Goal: Task Accomplishment & Management: Manage account settings

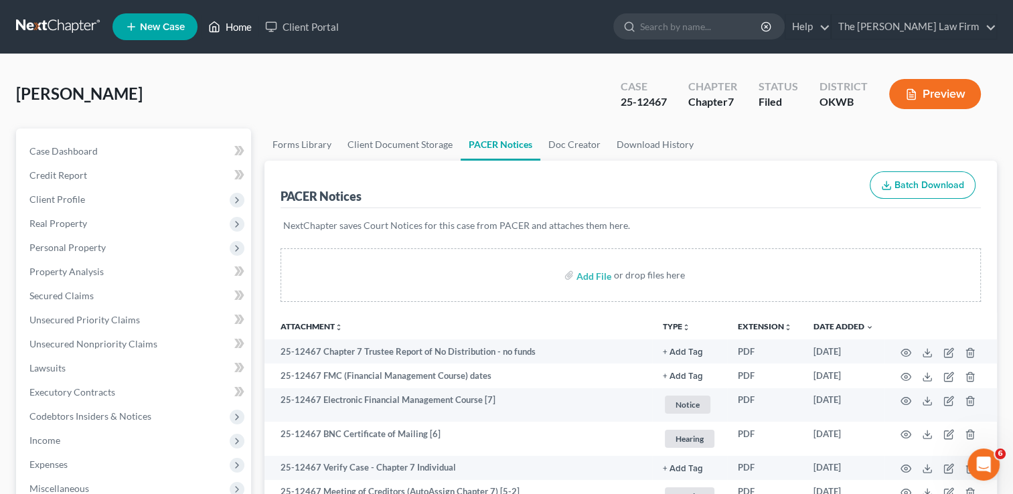
click at [233, 34] on link "Home" at bounding box center [229, 27] width 57 height 24
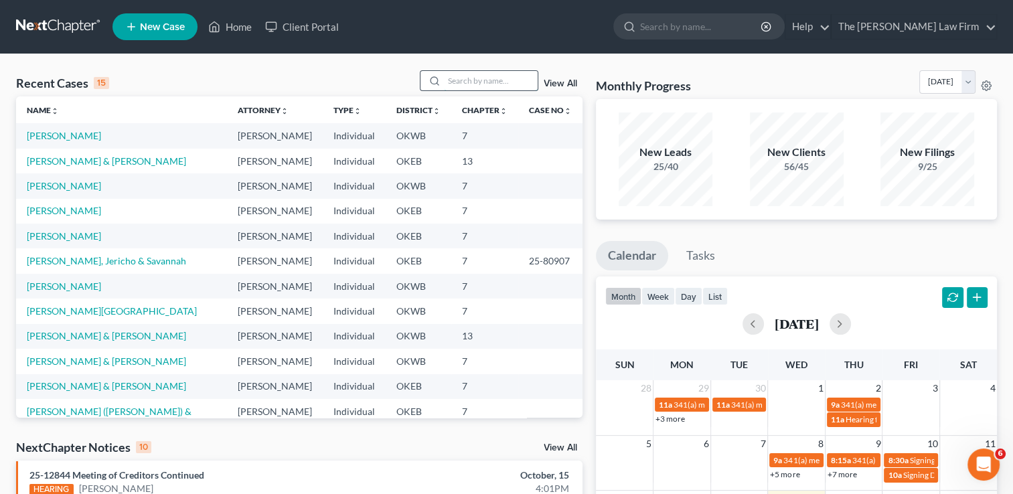
click at [504, 79] on input "search" at bounding box center [491, 80] width 94 height 19
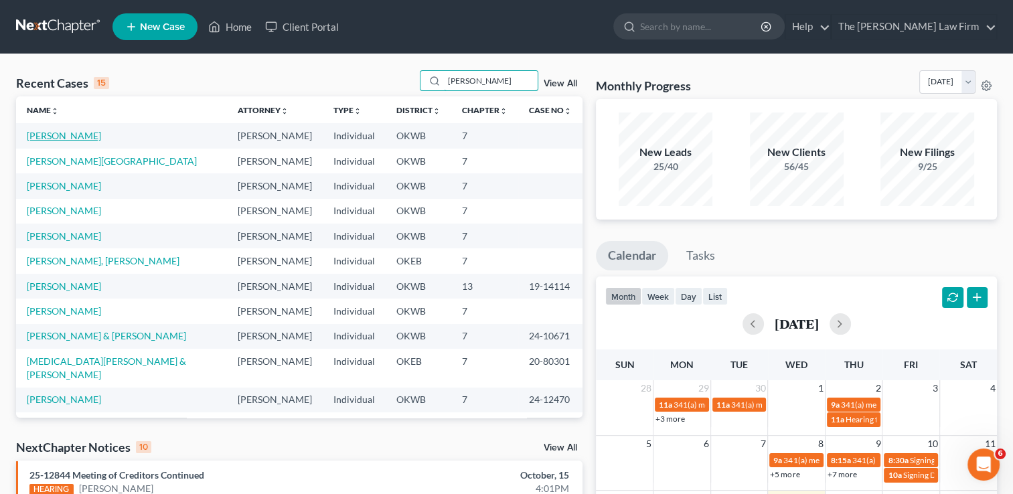
type input "[PERSON_NAME]"
click at [52, 137] on link "[PERSON_NAME]" at bounding box center [64, 135] width 74 height 11
select select "2"
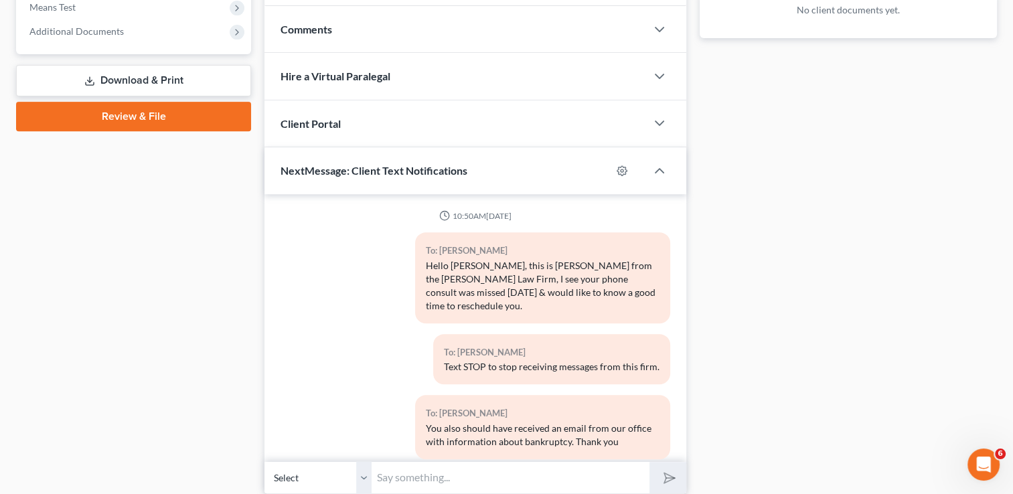
scroll to position [577, 0]
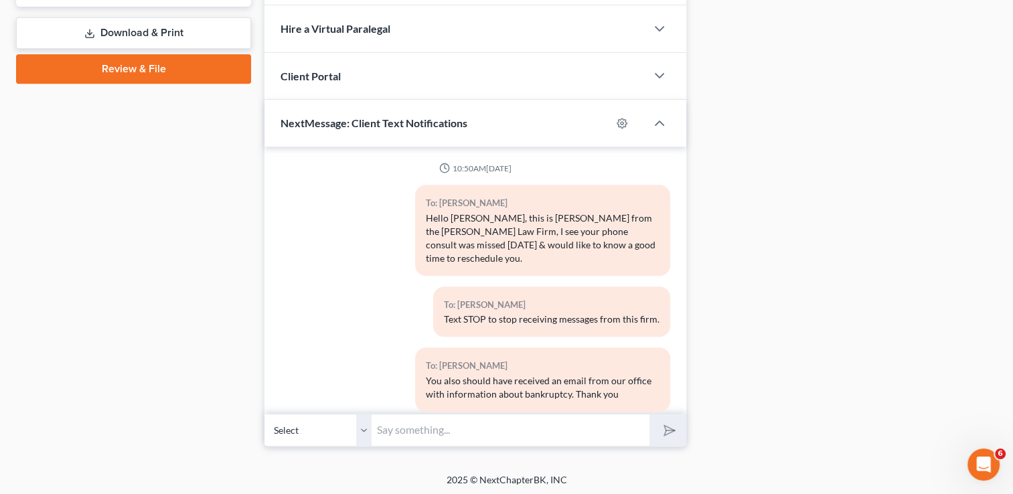
click at [517, 429] on input "text" at bounding box center [510, 430] width 278 height 33
type input "Sorry typo it was entered incorrectly"
click at [667, 430] on icon "submit" at bounding box center [666, 430] width 19 height 19
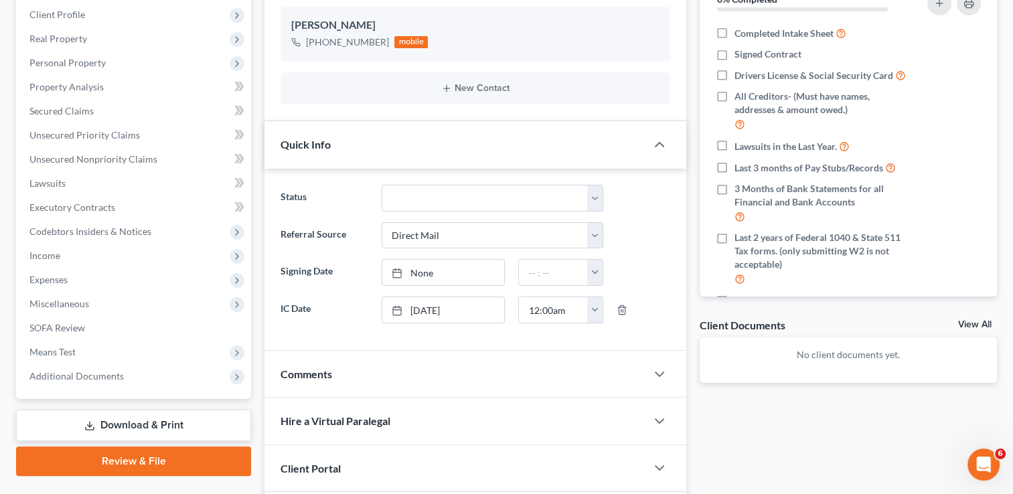
scroll to position [242, 0]
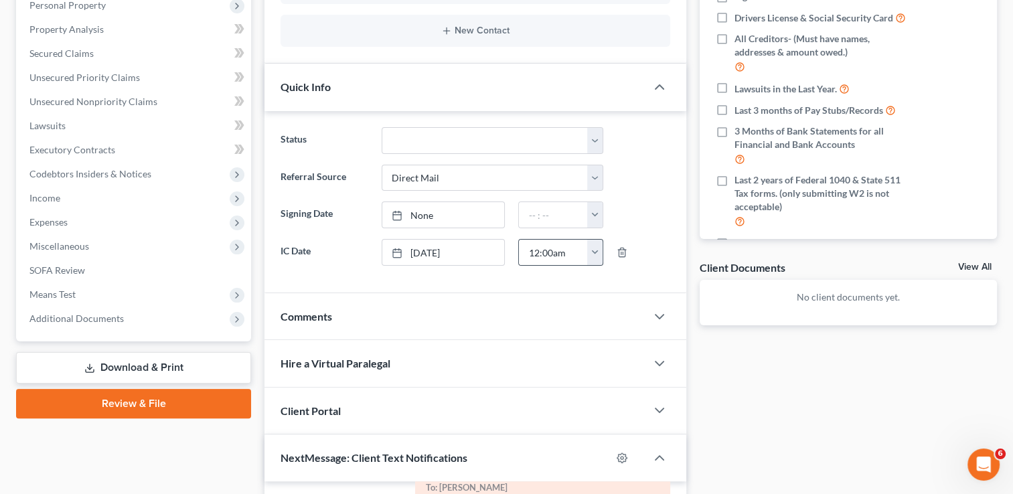
click at [592, 256] on button "button" at bounding box center [594, 252] width 15 height 25
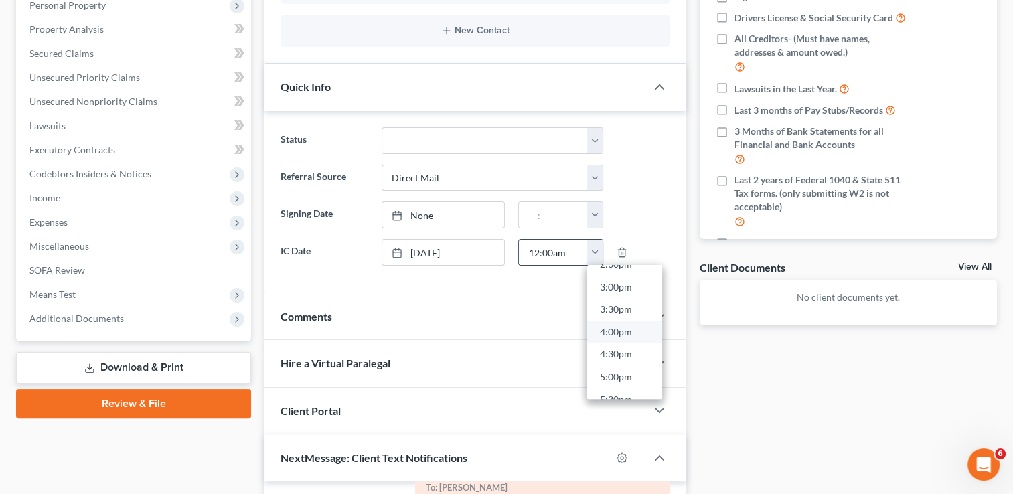
click at [633, 331] on link "4:00pm" at bounding box center [624, 332] width 75 height 23
type input "4:00pm"
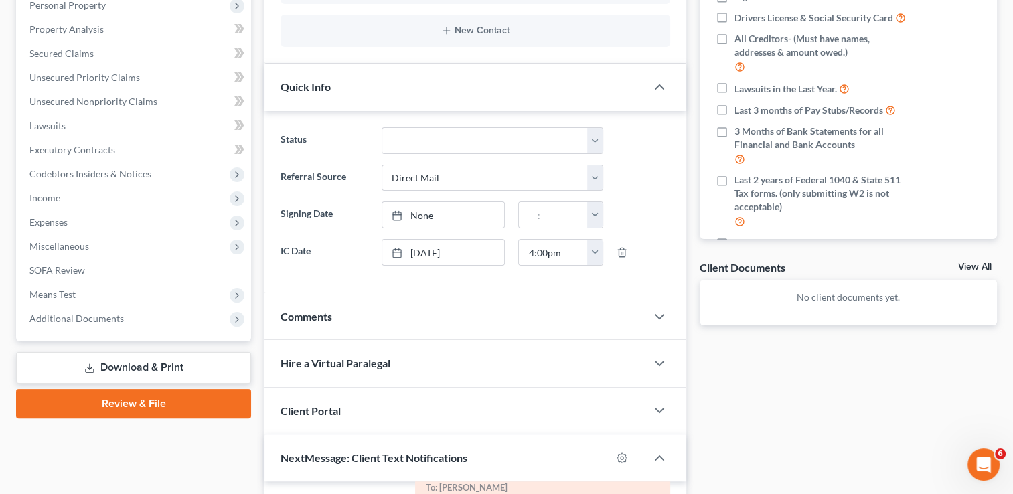
click at [715, 372] on div "Docs Tasks Events Fees Timer 0% Completed Nothing here yet! Completed Intake Sh…" at bounding box center [848, 333] width 311 height 895
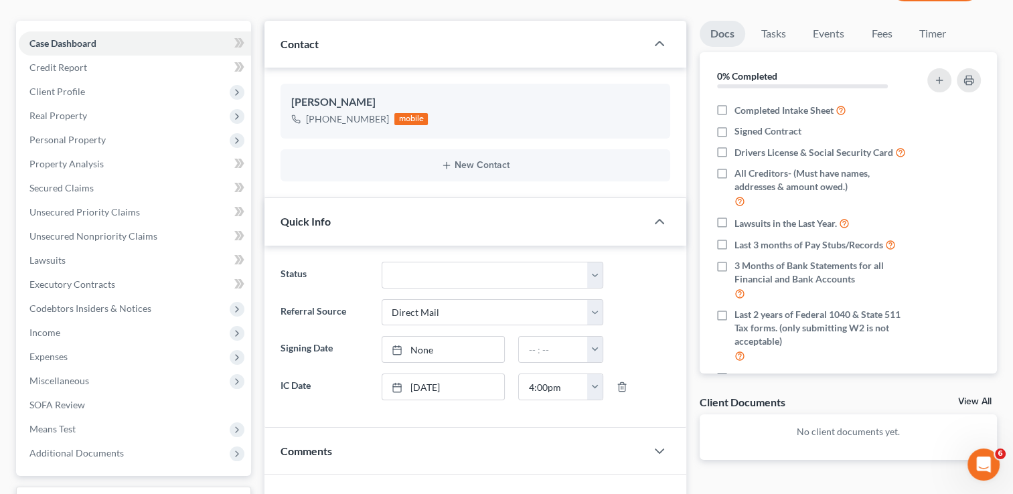
scroll to position [0, 0]
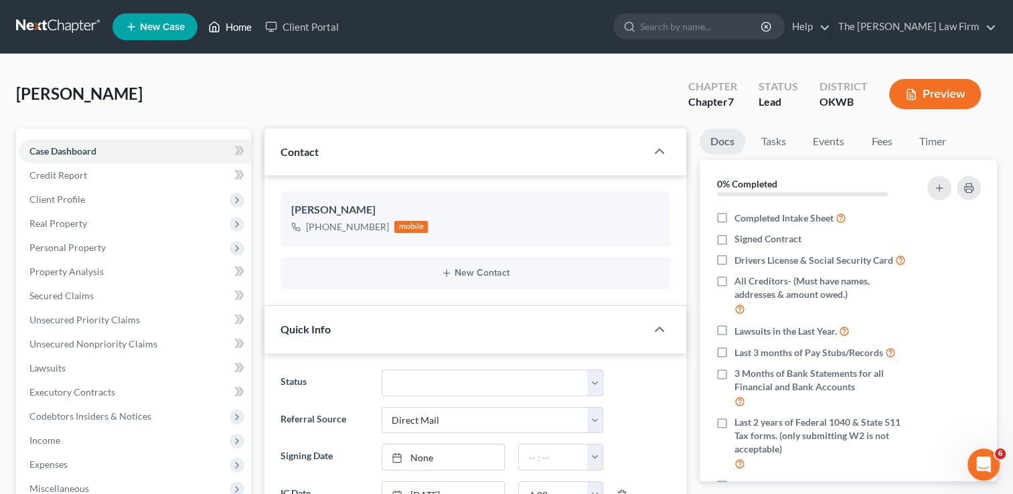
click at [238, 30] on link "Home" at bounding box center [229, 27] width 57 height 24
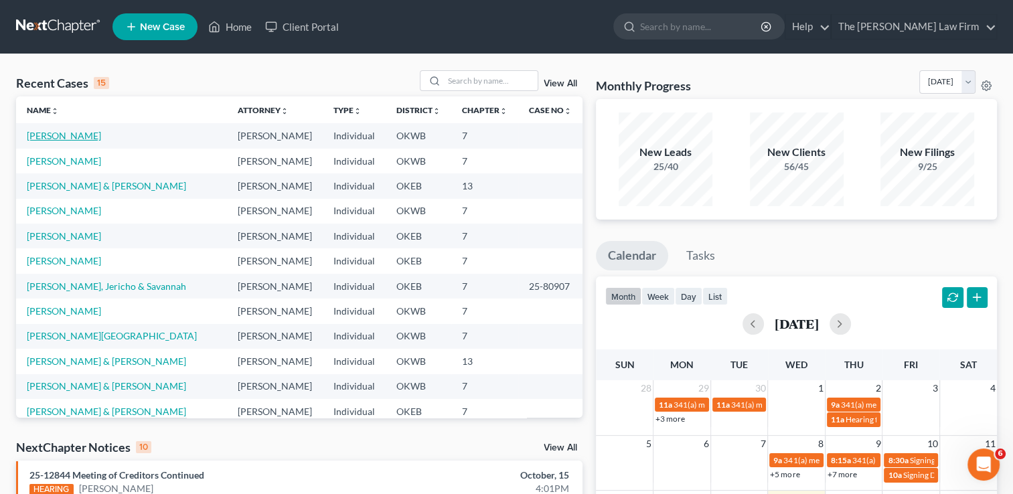
click at [46, 135] on link "[PERSON_NAME]" at bounding box center [64, 135] width 74 height 11
select select "2"
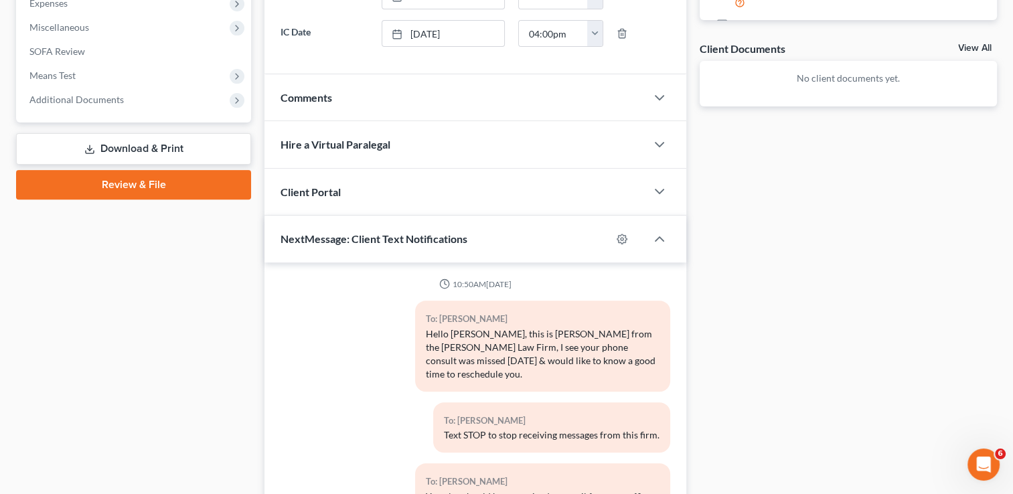
scroll to position [376, 0]
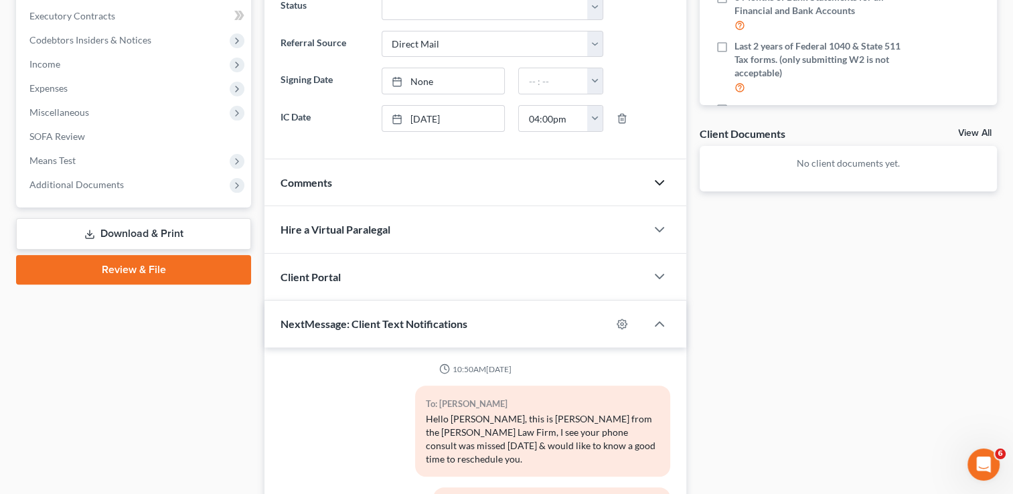
click at [651, 181] on icon "button" at bounding box center [659, 183] width 16 height 16
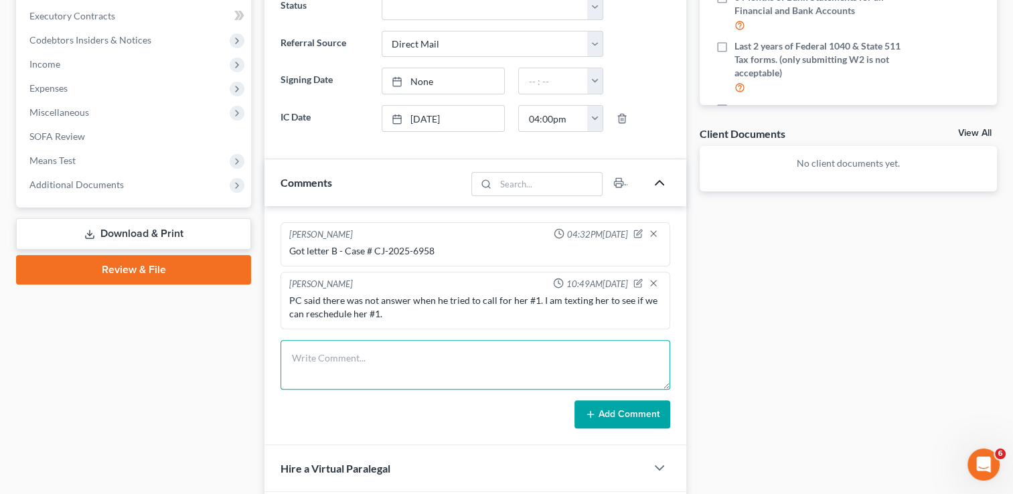
click at [459, 352] on textarea at bounding box center [475, 365] width 390 height 50
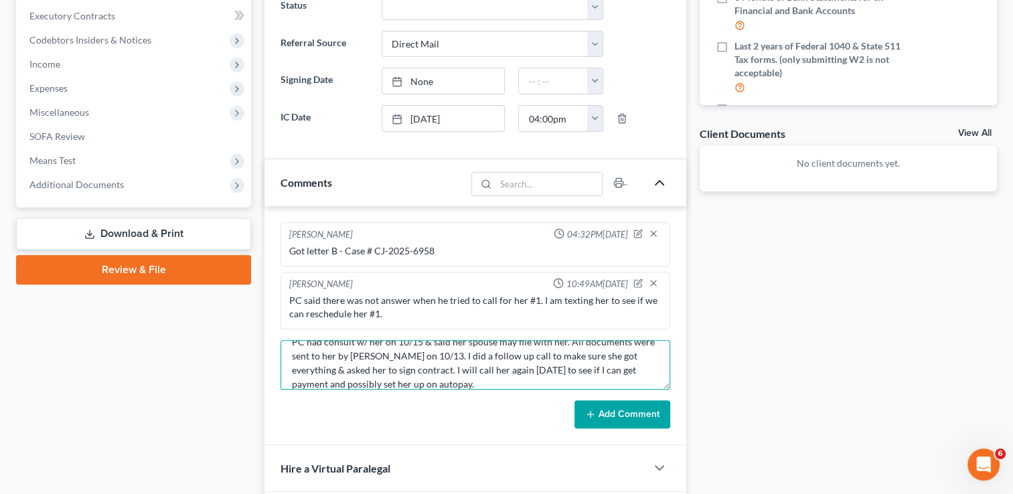
scroll to position [30, 0]
type textarea "PC had consult w/ her on 10/15 & said her spouse may file with her. All documen…"
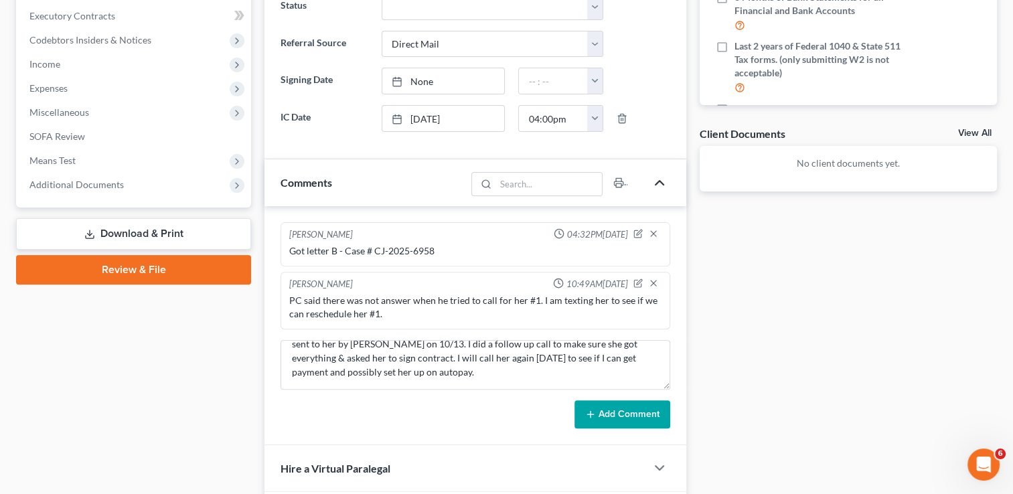
click at [628, 416] on button "Add Comment" at bounding box center [622, 414] width 96 height 28
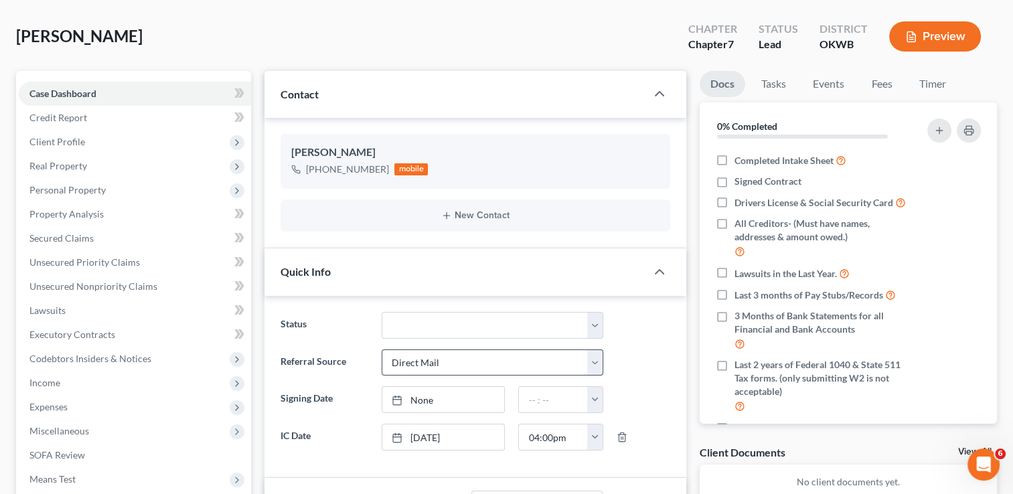
scroll to position [0, 0]
